Goal: Task Accomplishment & Management: Manage account settings

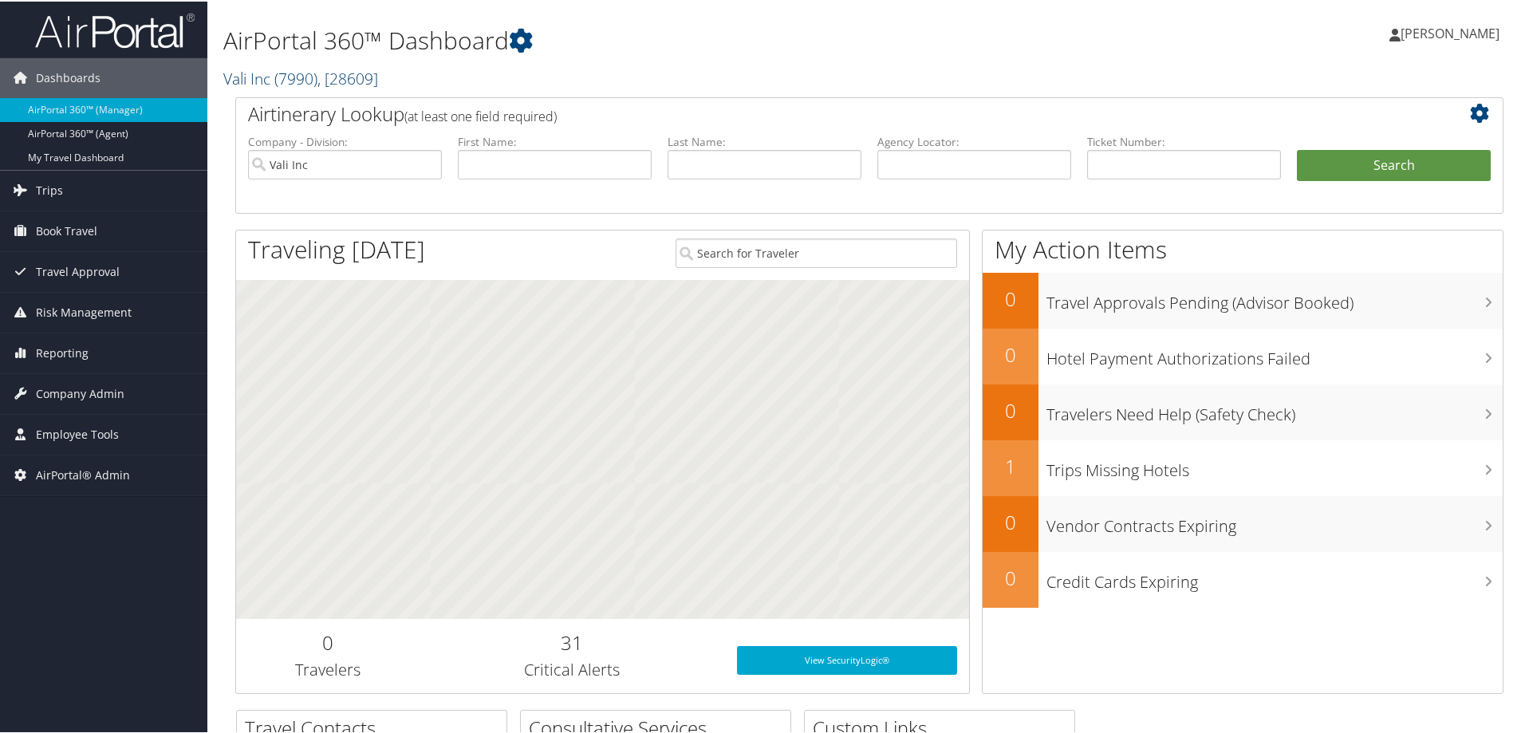
click at [271, 74] on link "Vali Inc ( 7990 ) , [ 28609 ]" at bounding box center [300, 77] width 155 height 22
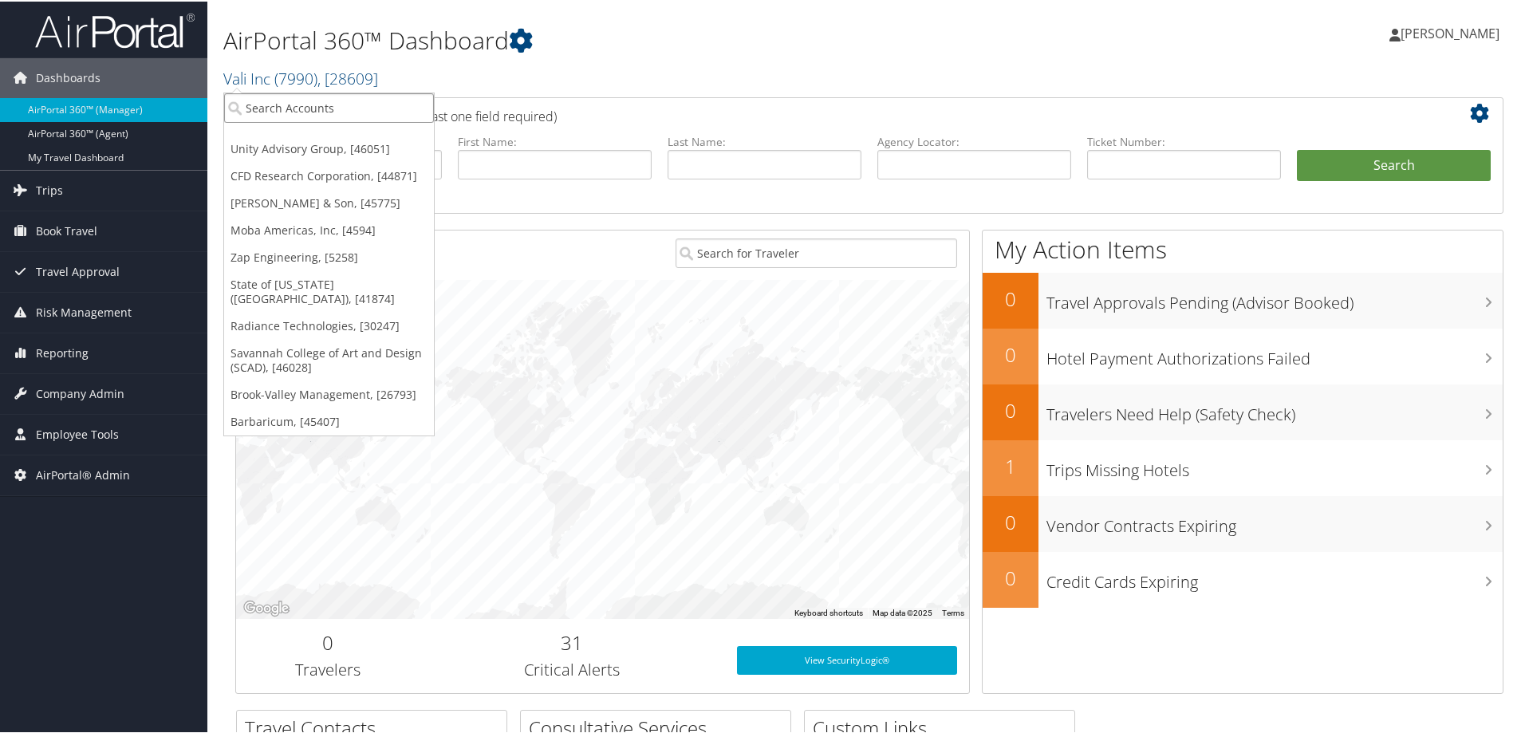
click at [270, 109] on input "search" at bounding box center [329, 107] width 210 height 30
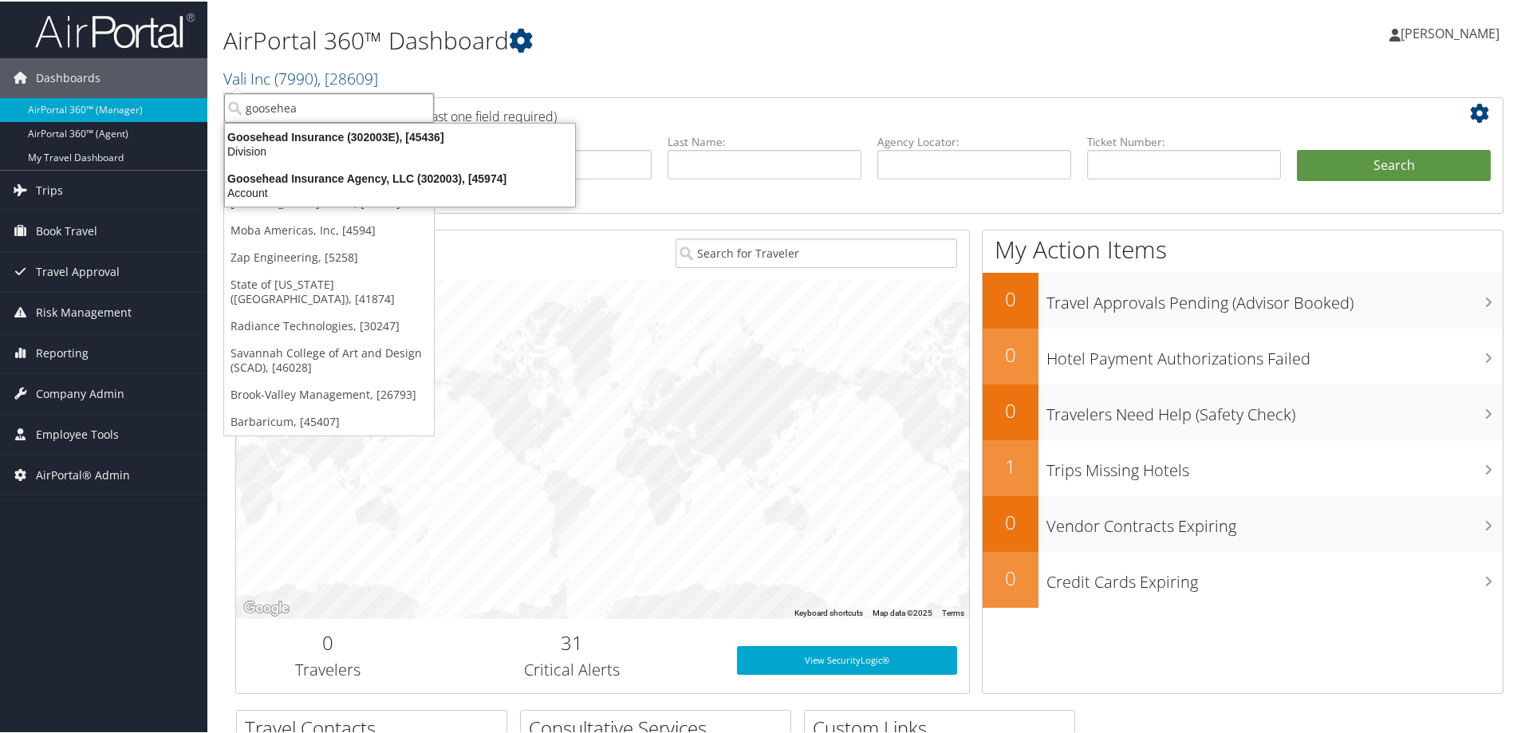
type input "goosehead"
click at [353, 175] on div "Goosehead Insurance Agency, LLC (302003), [45974]" at bounding box center [399, 177] width 369 height 14
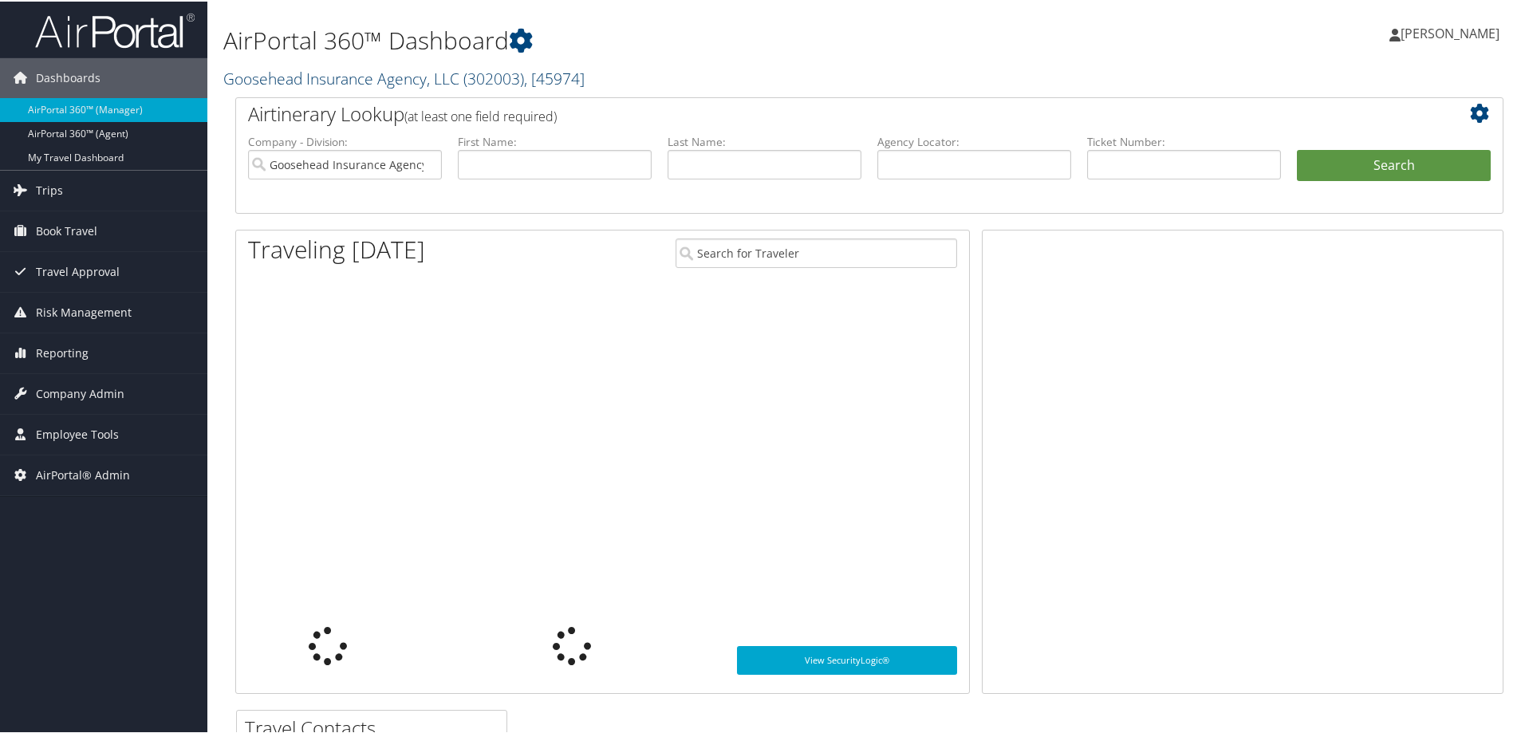
click at [325, 76] on link "Goosehead Insurance Agency, LLC ( 302003 ) , [ 45974 ]" at bounding box center [403, 77] width 361 height 22
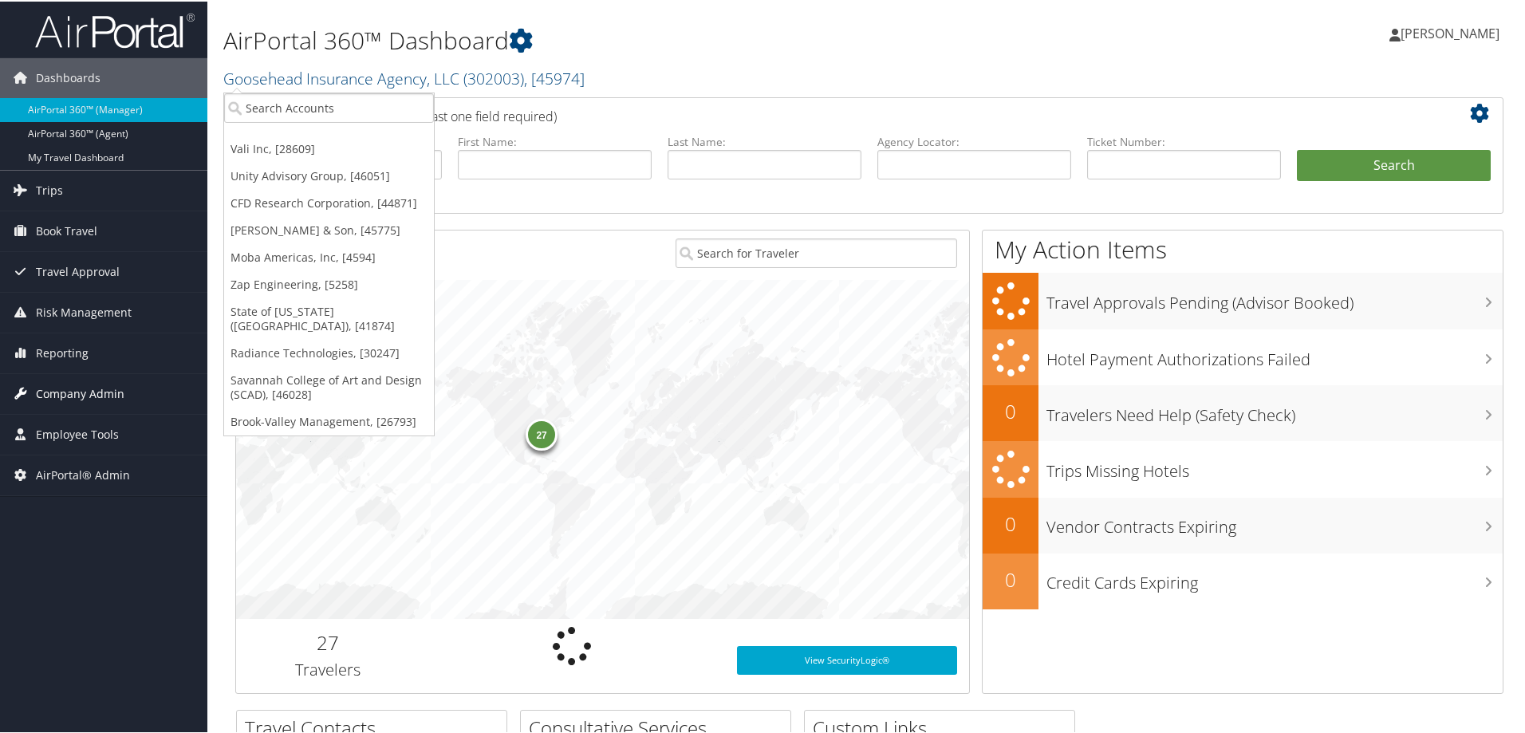
click at [104, 384] on span "Company Admin" at bounding box center [80, 392] width 89 height 40
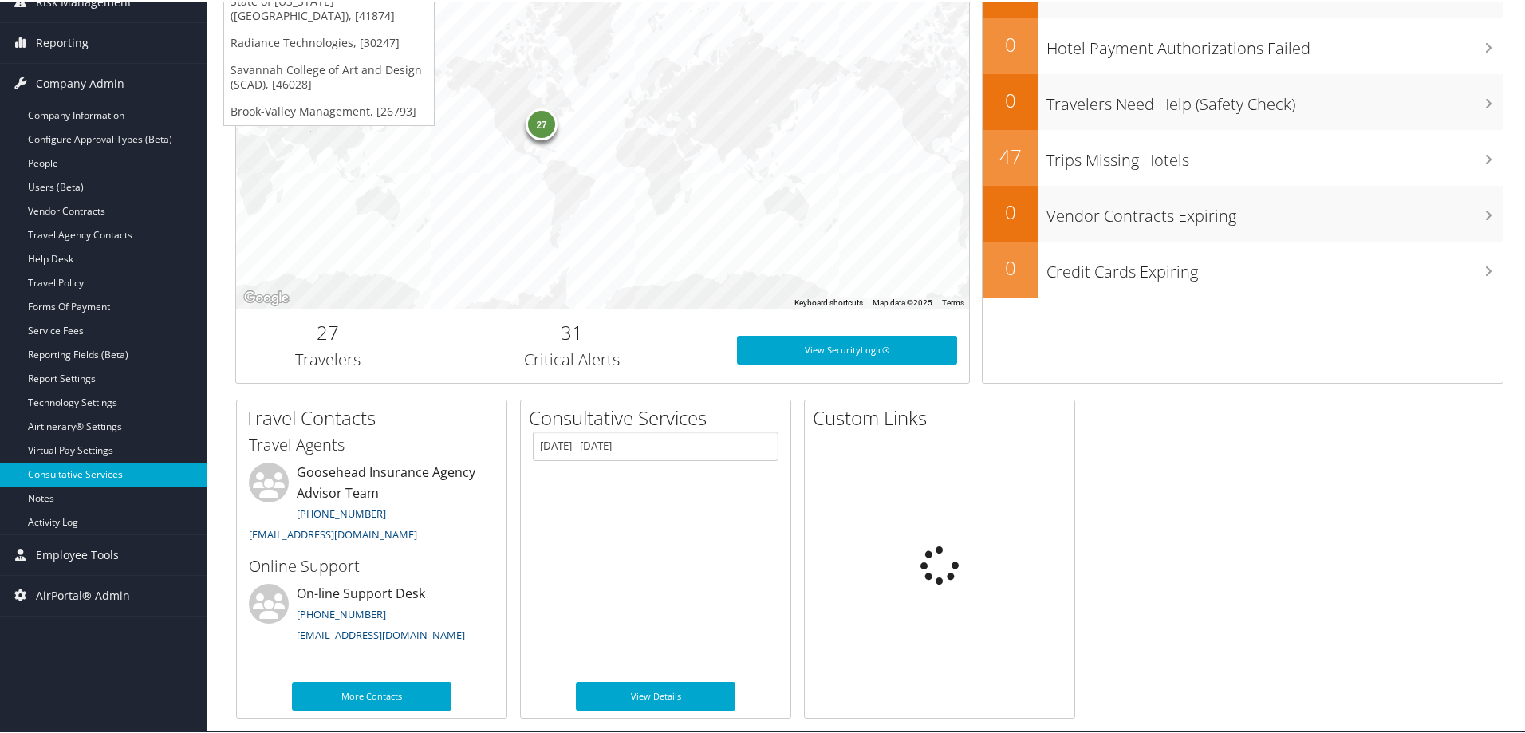
scroll to position [309, 0]
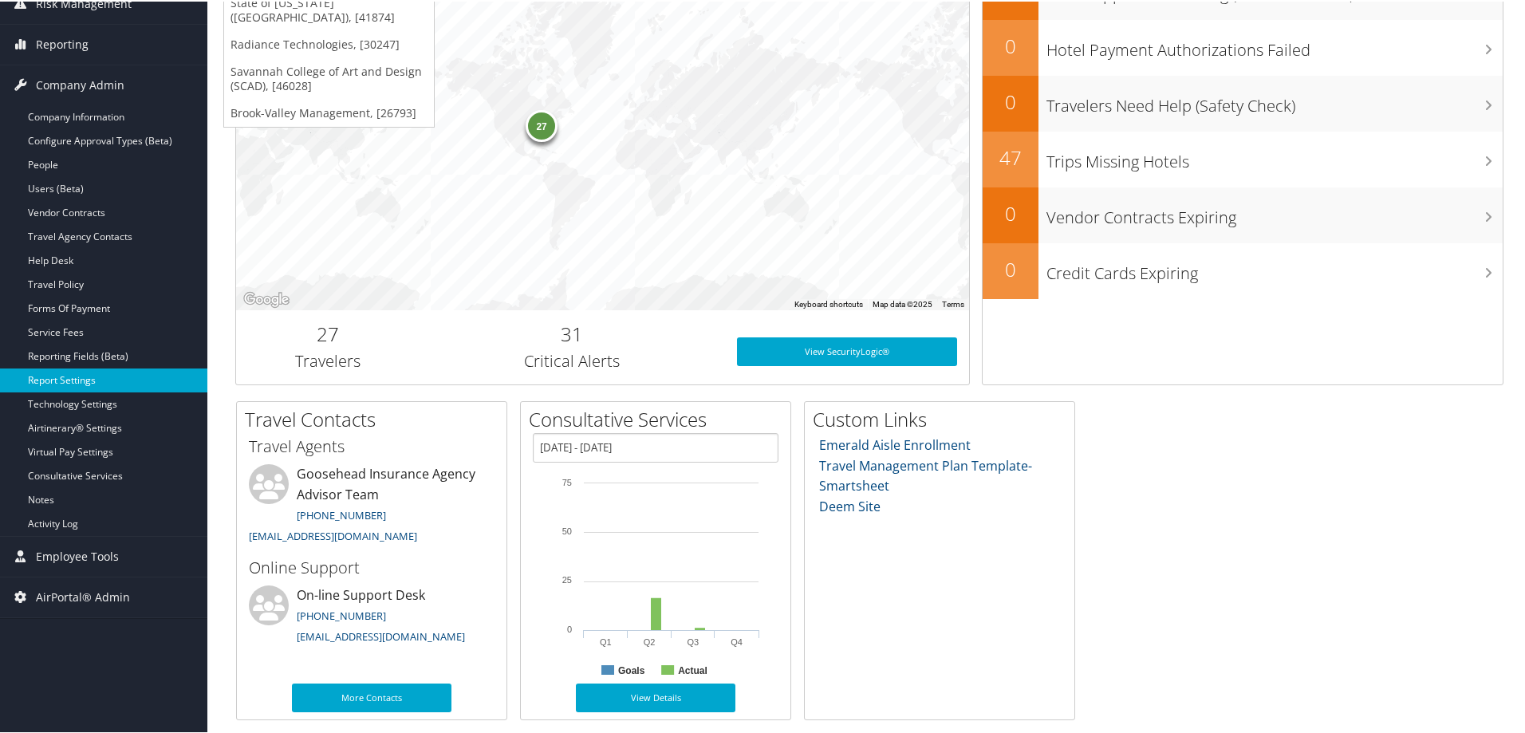
click at [85, 373] on link "Report Settings" at bounding box center [103, 379] width 207 height 24
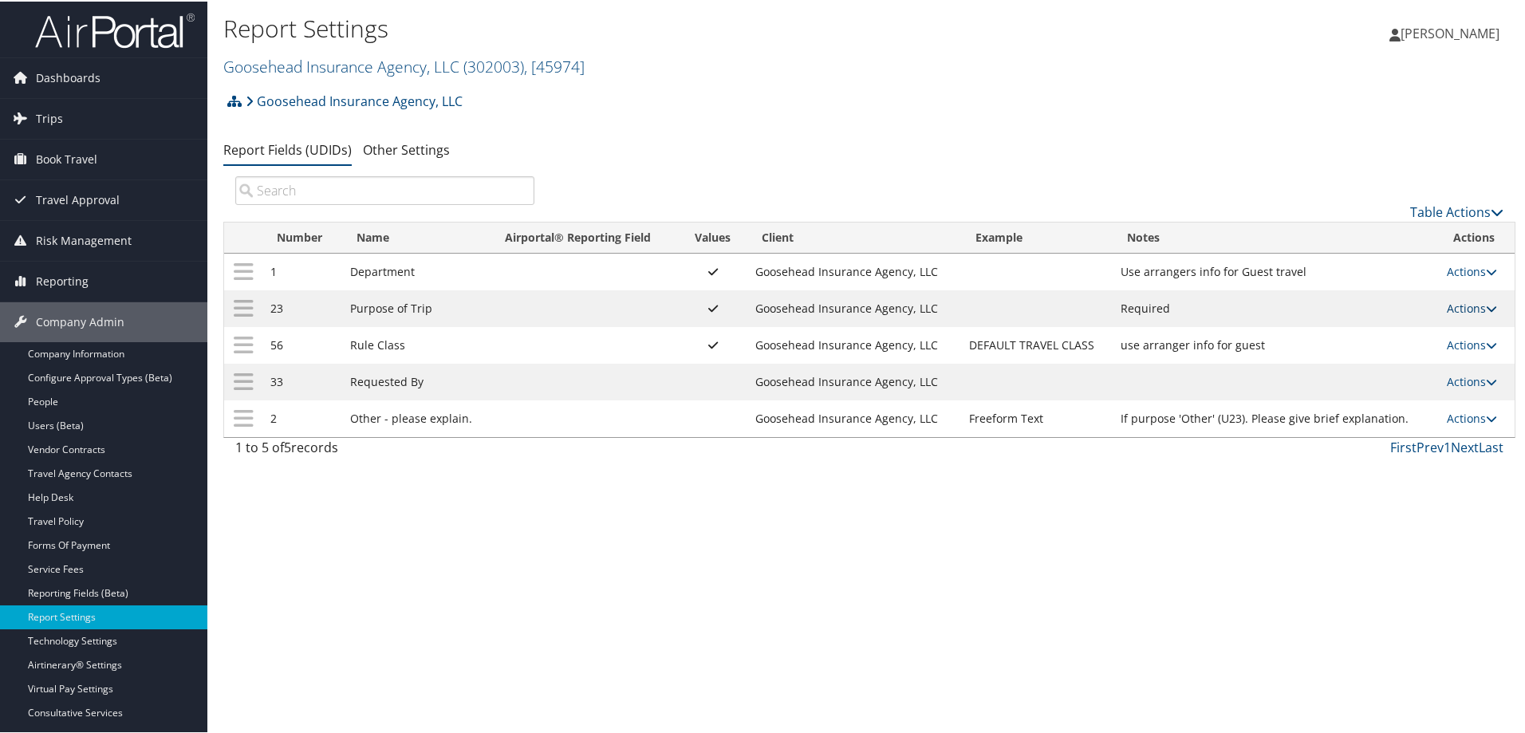
click at [1447, 305] on link "Actions" at bounding box center [1472, 306] width 50 height 15
click at [1401, 331] on link "Update Report Field Values" at bounding box center [1403, 330] width 172 height 27
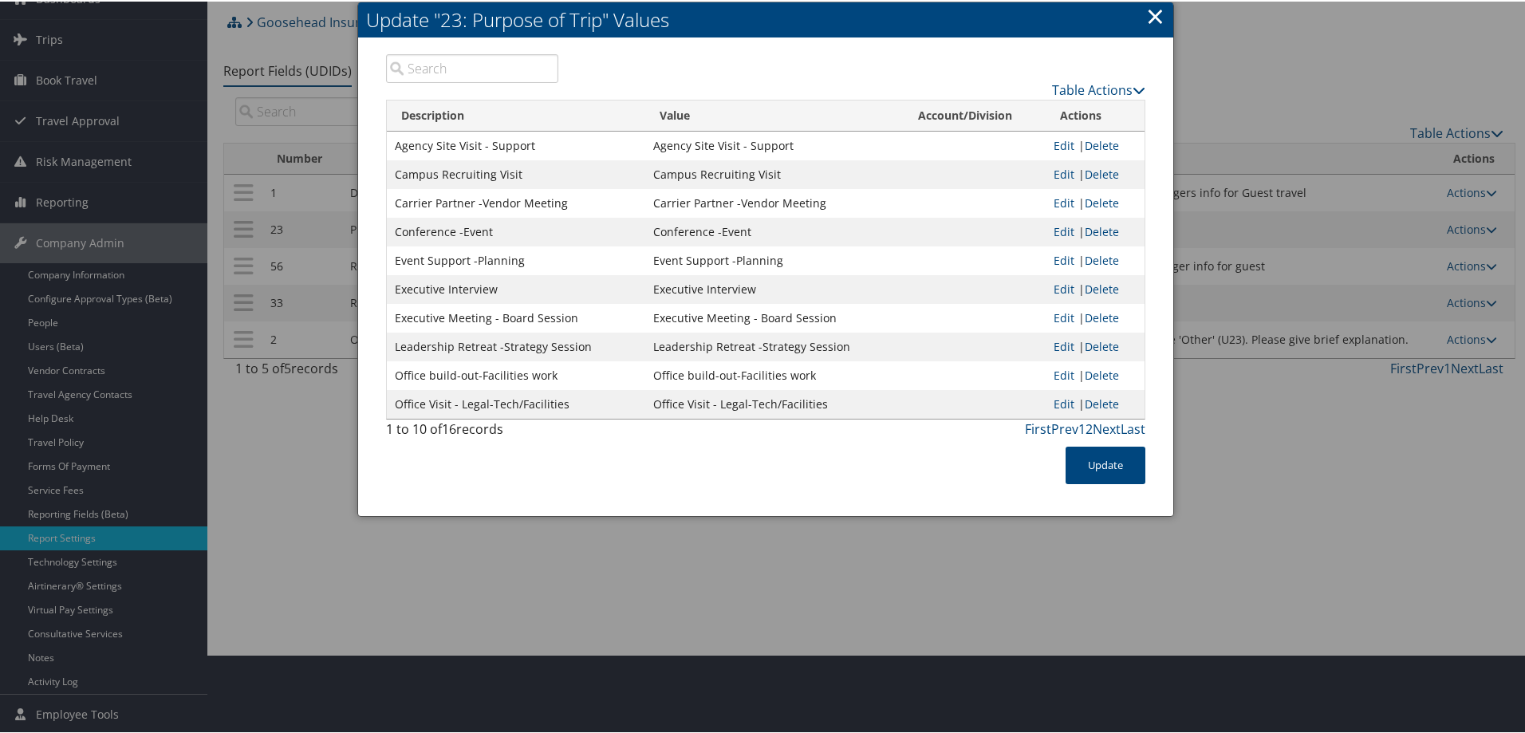
scroll to position [80, 0]
click at [1105, 424] on link "Next" at bounding box center [1107, 427] width 28 height 18
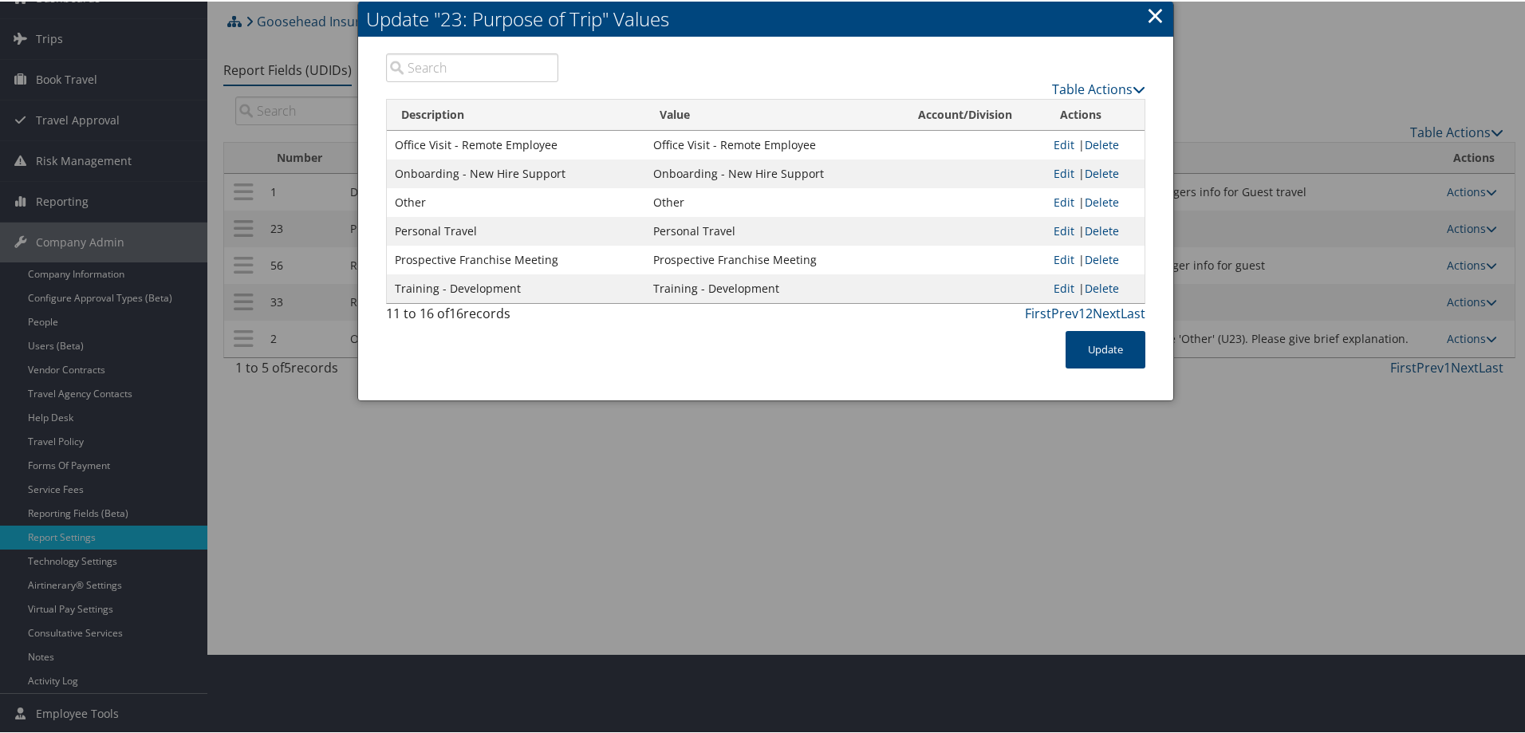
click at [1148, 13] on link "×" at bounding box center [1155, 14] width 18 height 32
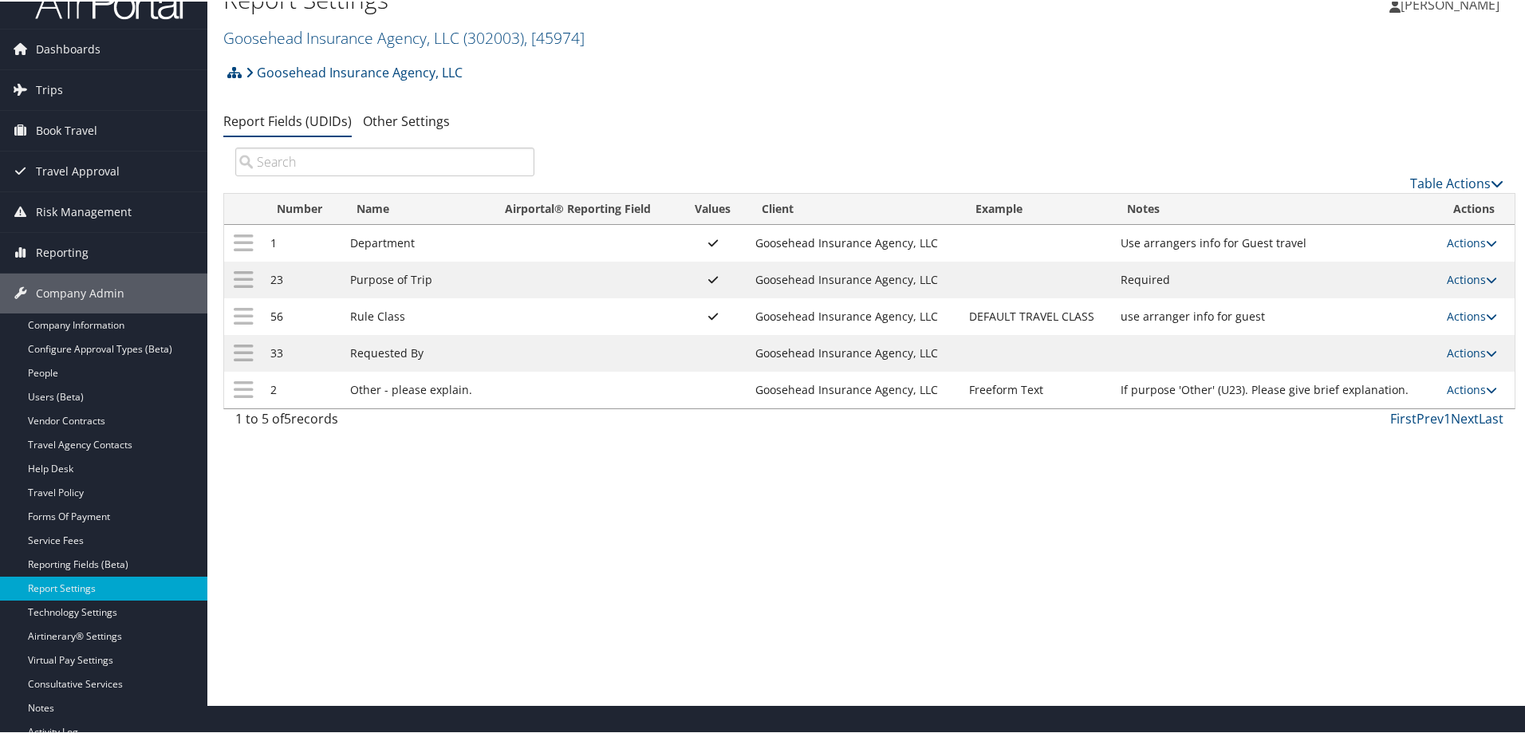
scroll to position [0, 0]
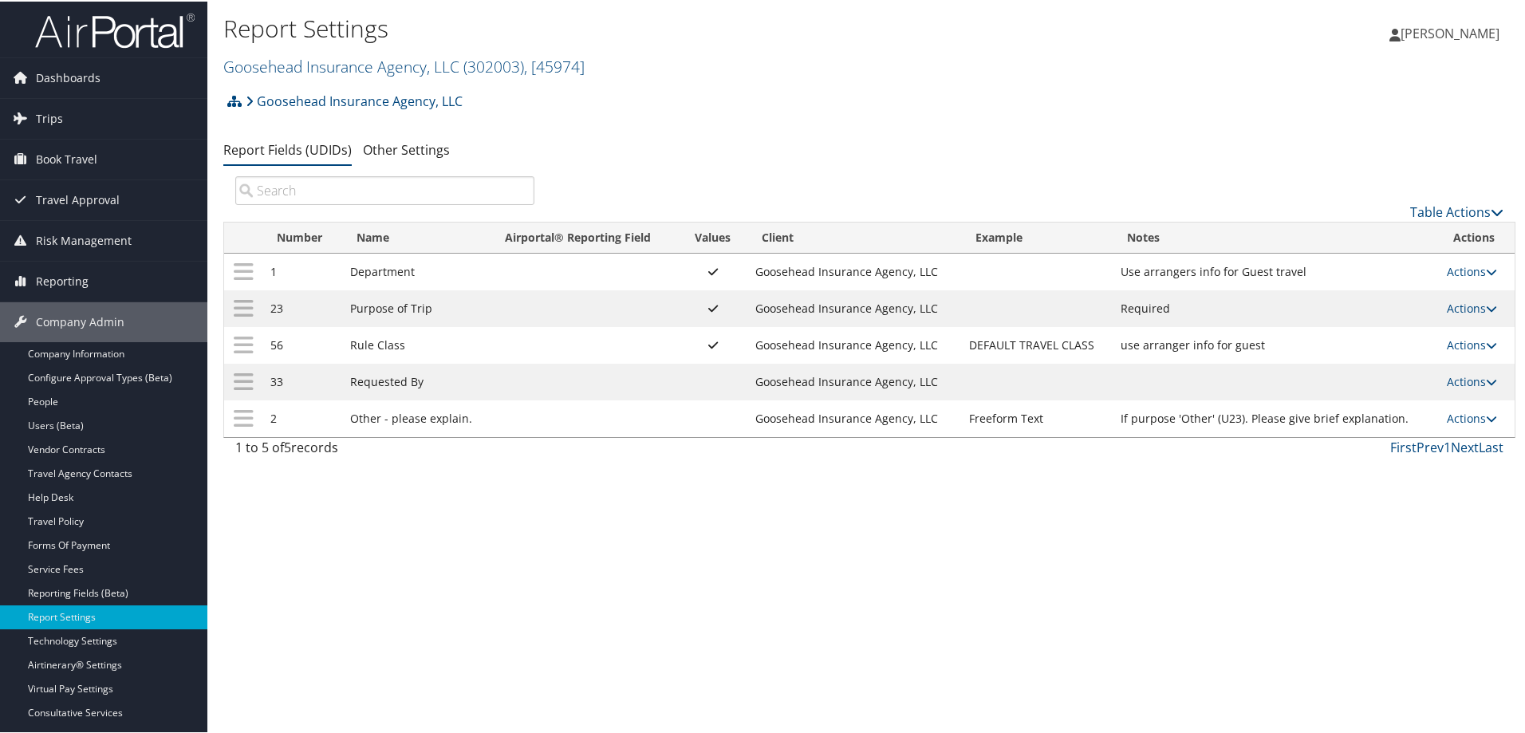
click at [1471, 33] on span "[PERSON_NAME]" at bounding box center [1449, 32] width 99 height 18
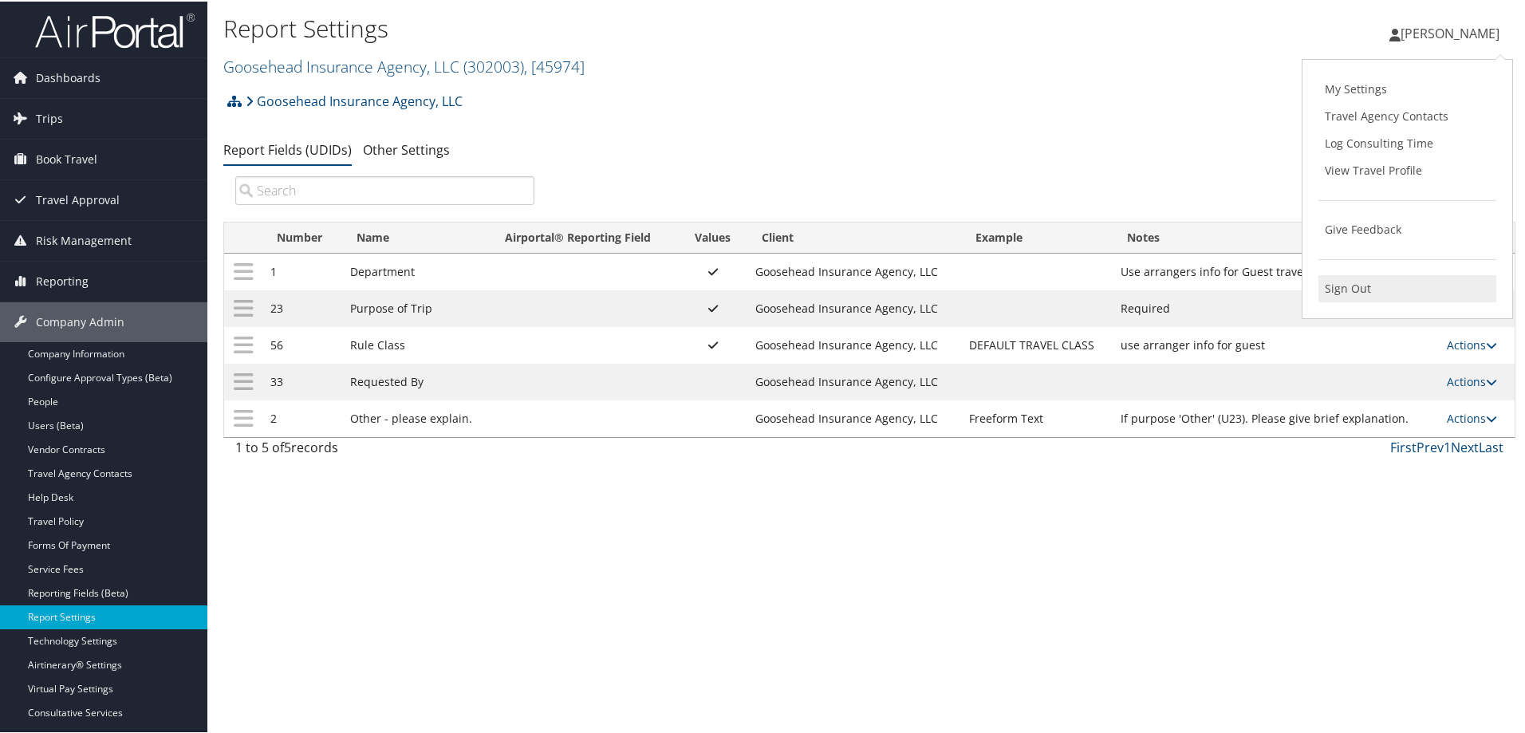
click at [1357, 287] on link "Sign Out" at bounding box center [1407, 287] width 178 height 27
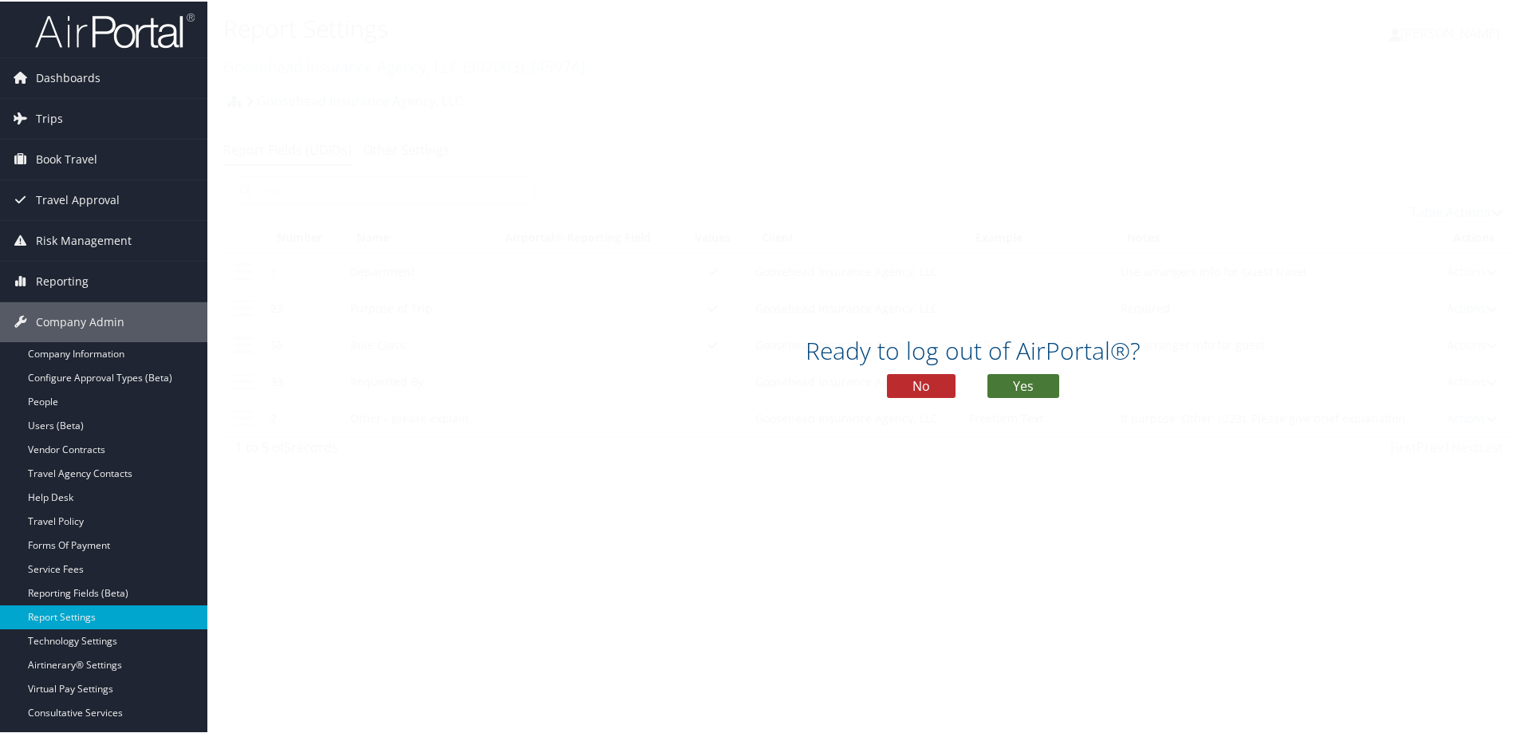
click at [1016, 387] on button "Yes" at bounding box center [1023, 384] width 72 height 24
